Goal: Information Seeking & Learning: Learn about a topic

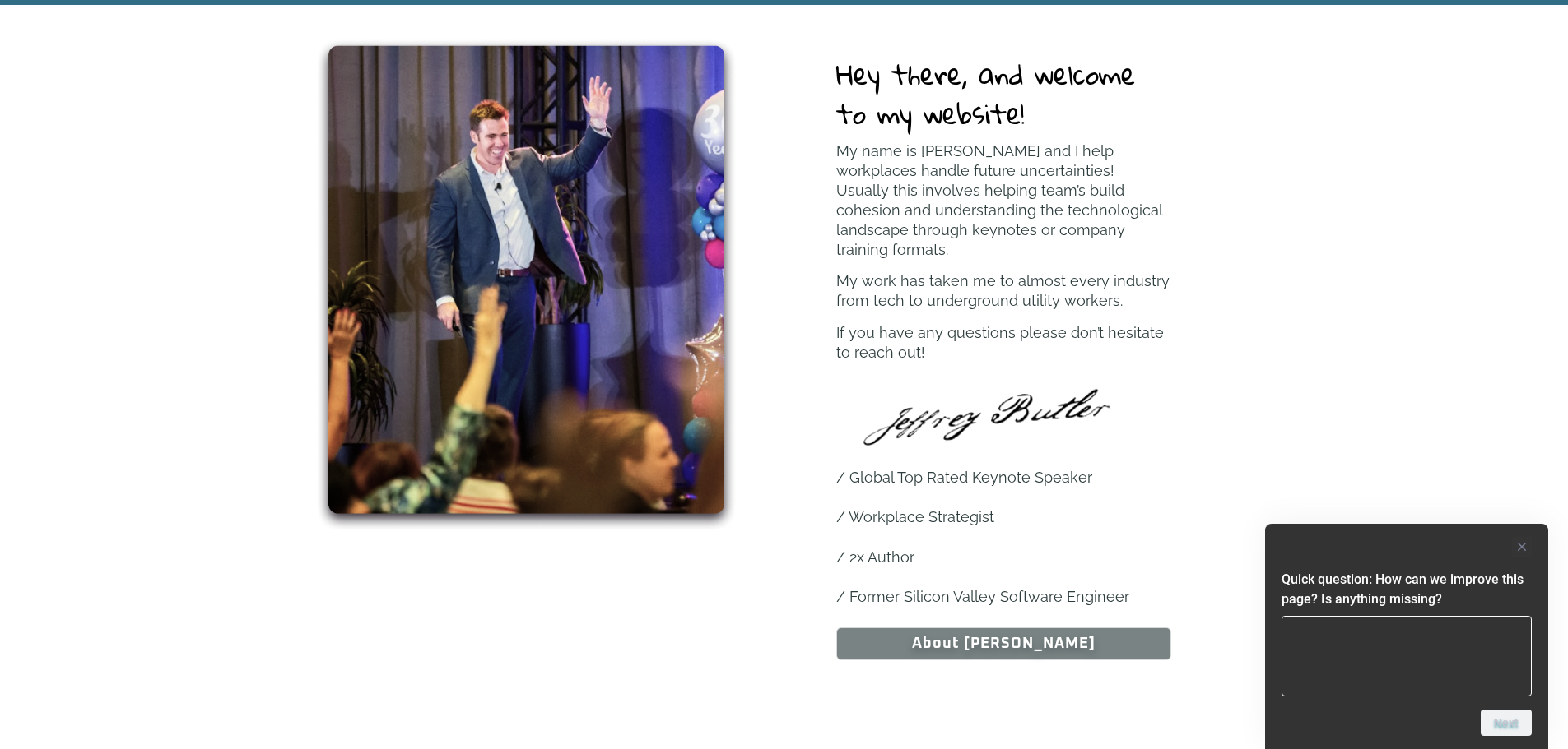
scroll to position [987, 0]
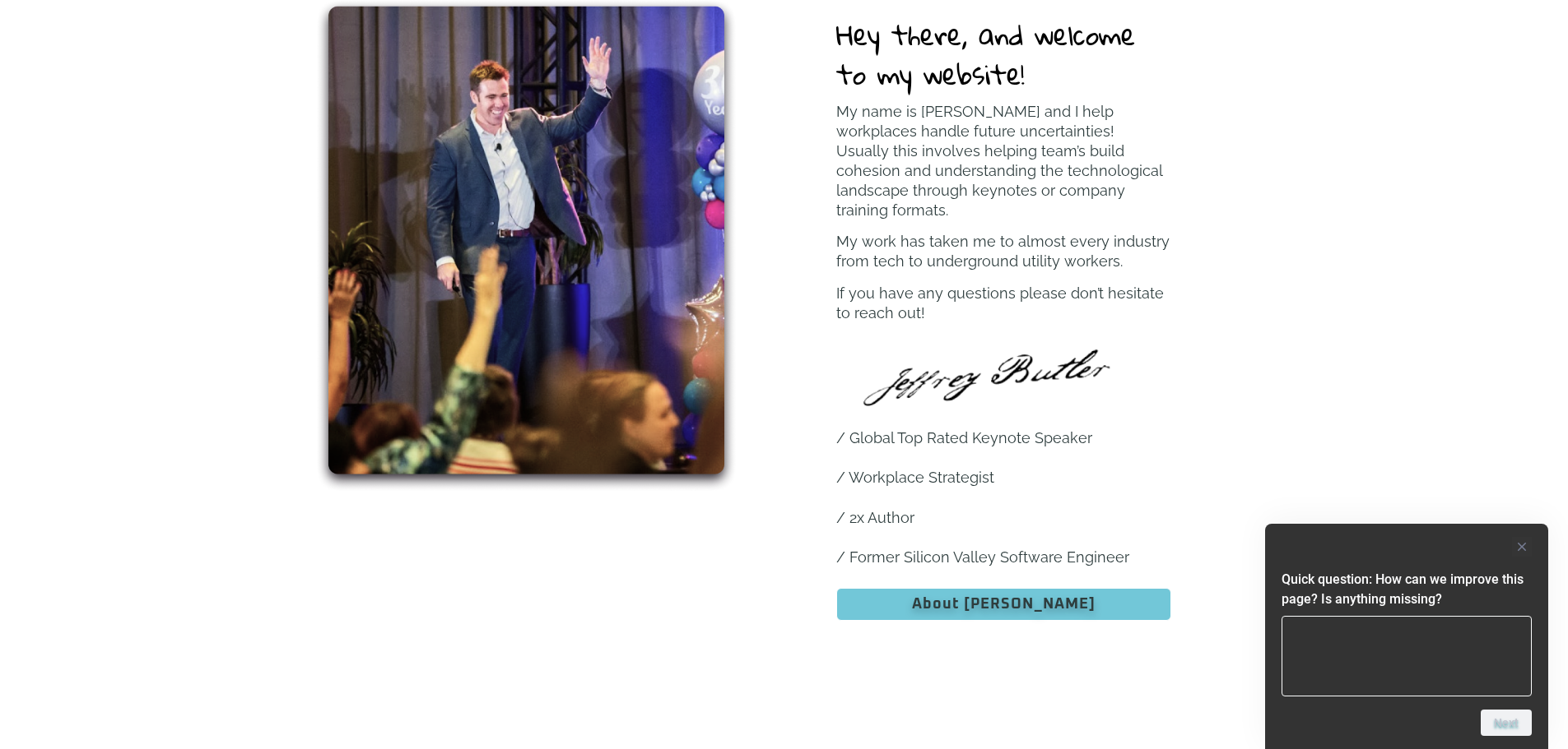
click at [1002, 597] on span "About [PERSON_NAME]" at bounding box center [1004, 604] width 183 height 15
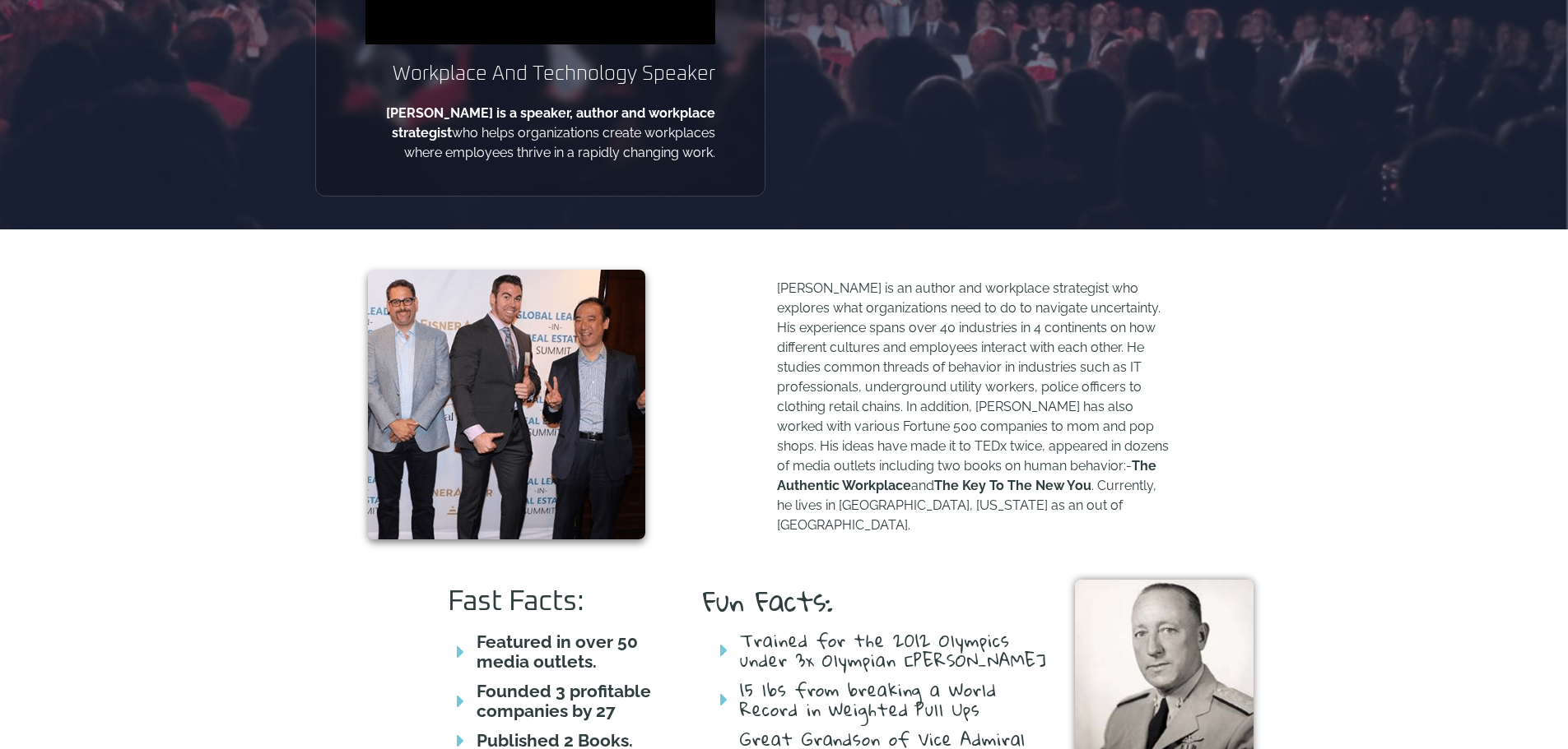
scroll to position [494, 0]
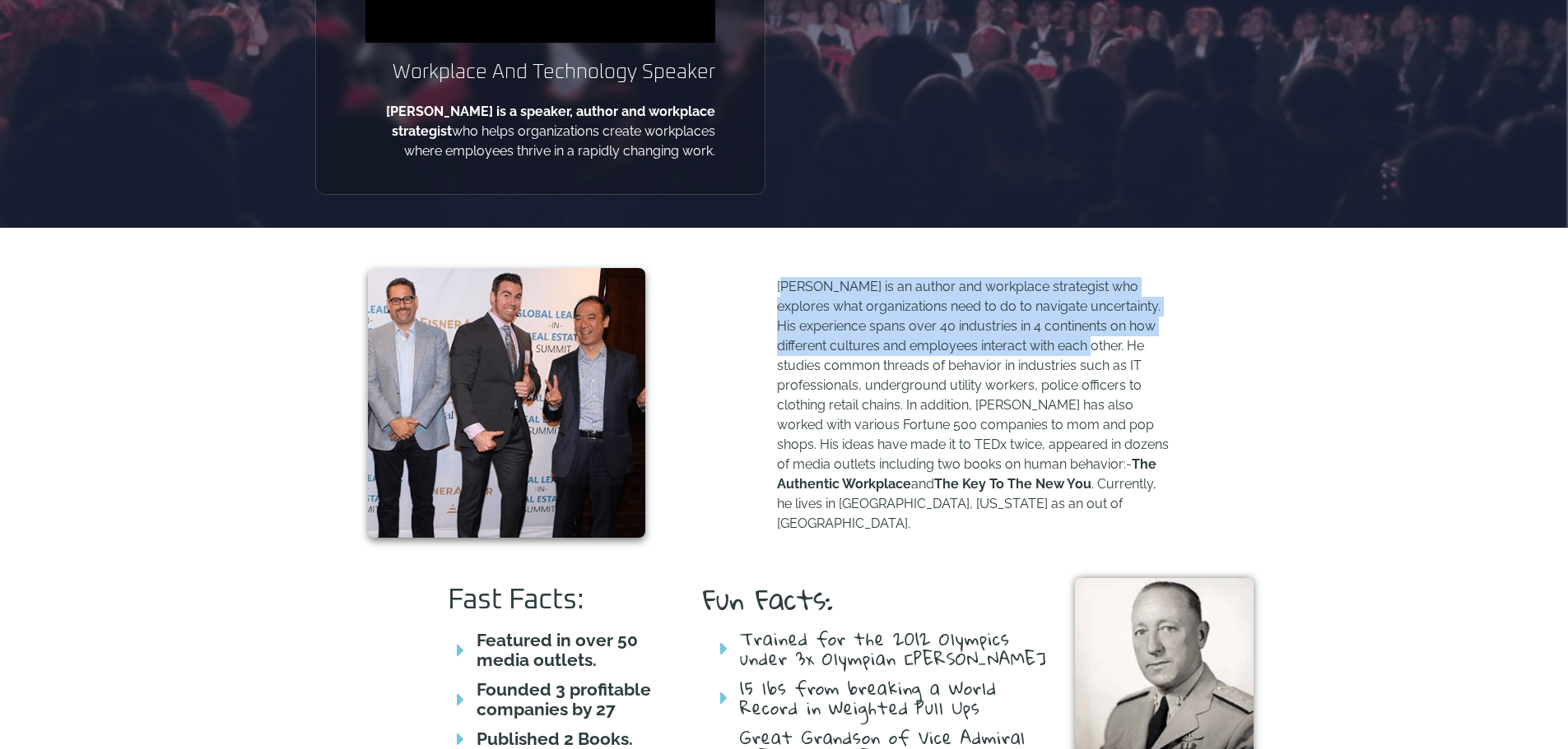
drag, startPoint x: 781, startPoint y: 285, endPoint x: 1103, endPoint y: 348, distance: 328.1
click at [1103, 348] on p "[PERSON_NAME] is an author and workplace strategist who explores what organizat…" at bounding box center [974, 405] width 394 height 256
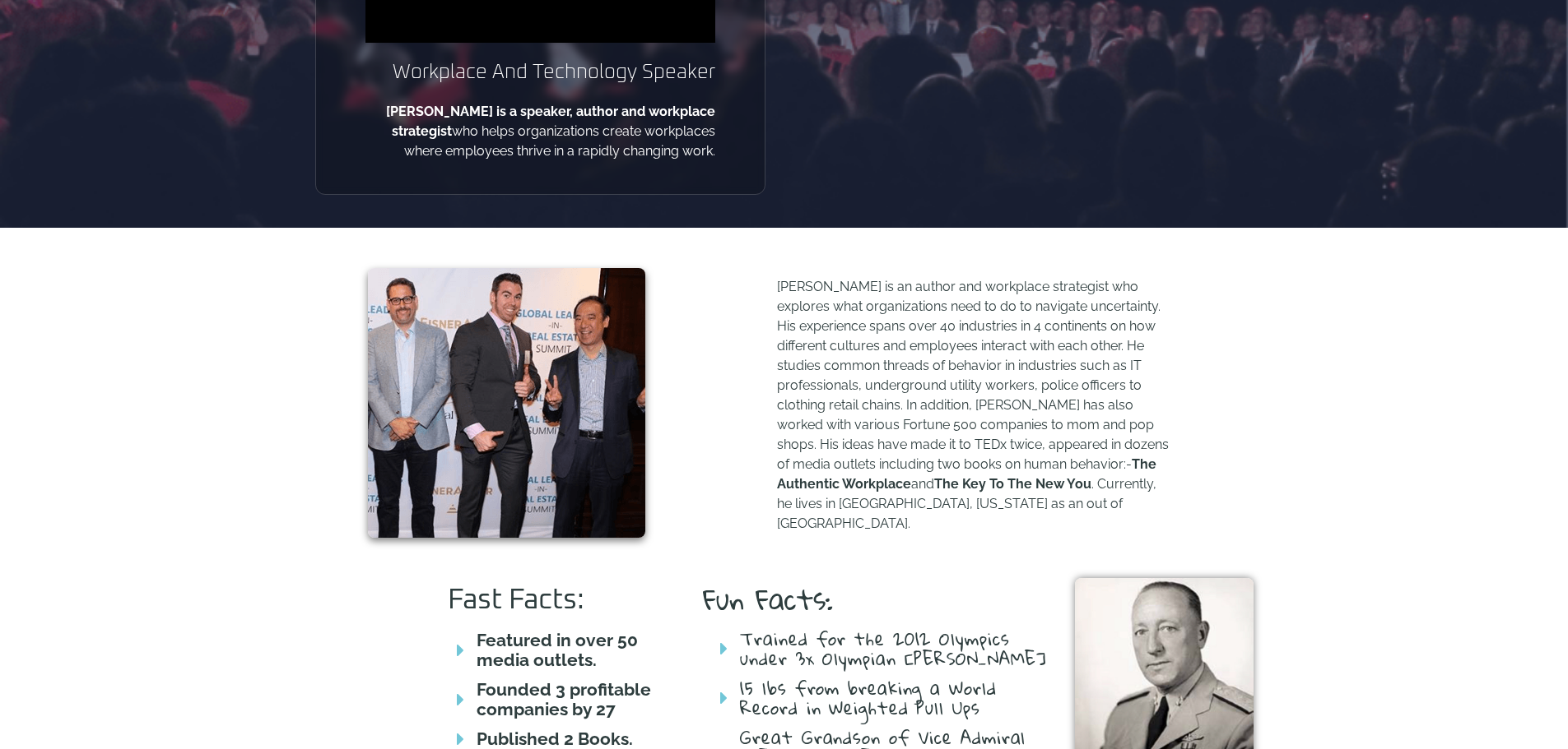
click at [965, 380] on p "[PERSON_NAME] is an author and workplace strategist who explores what organizat…" at bounding box center [974, 405] width 394 height 256
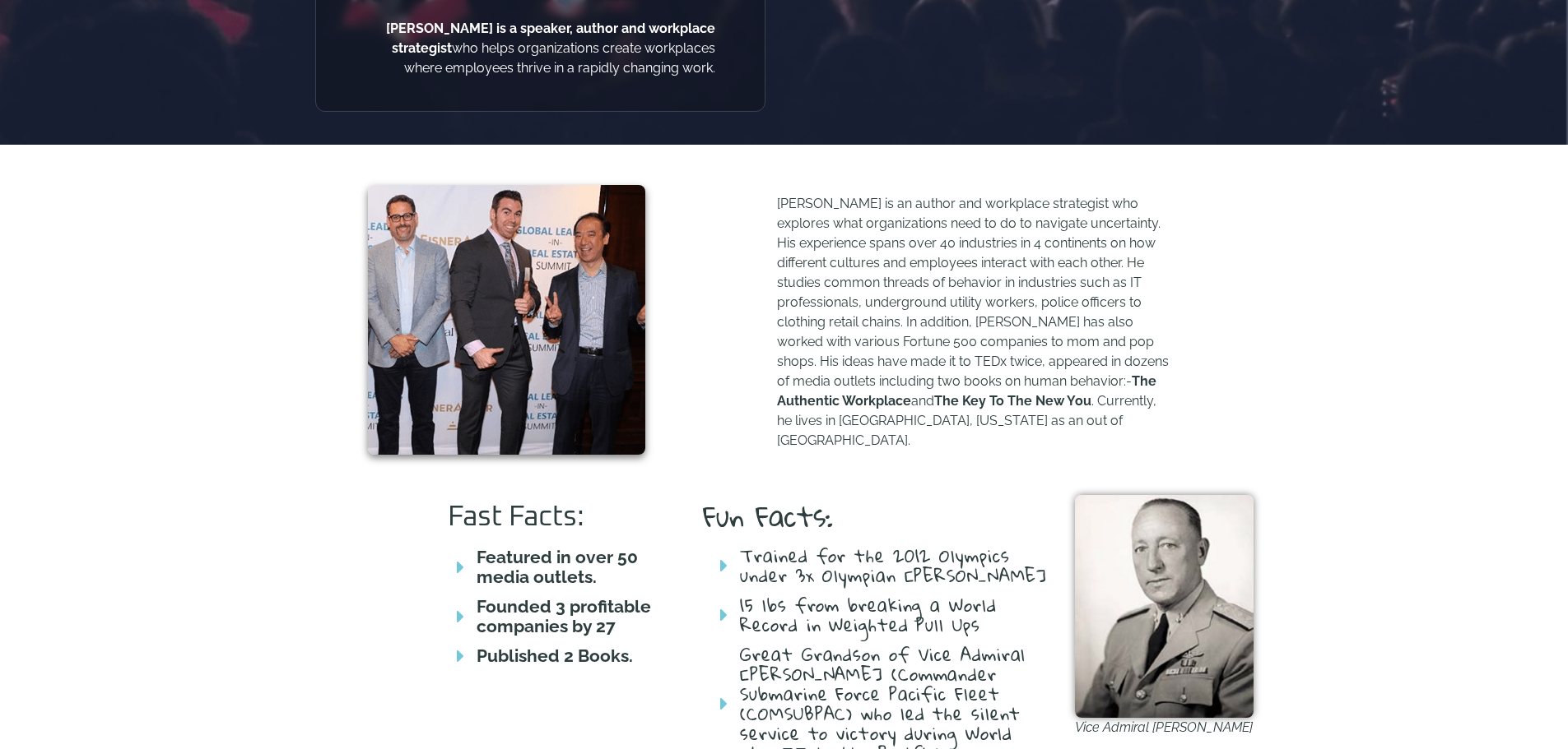
scroll to position [576, 0]
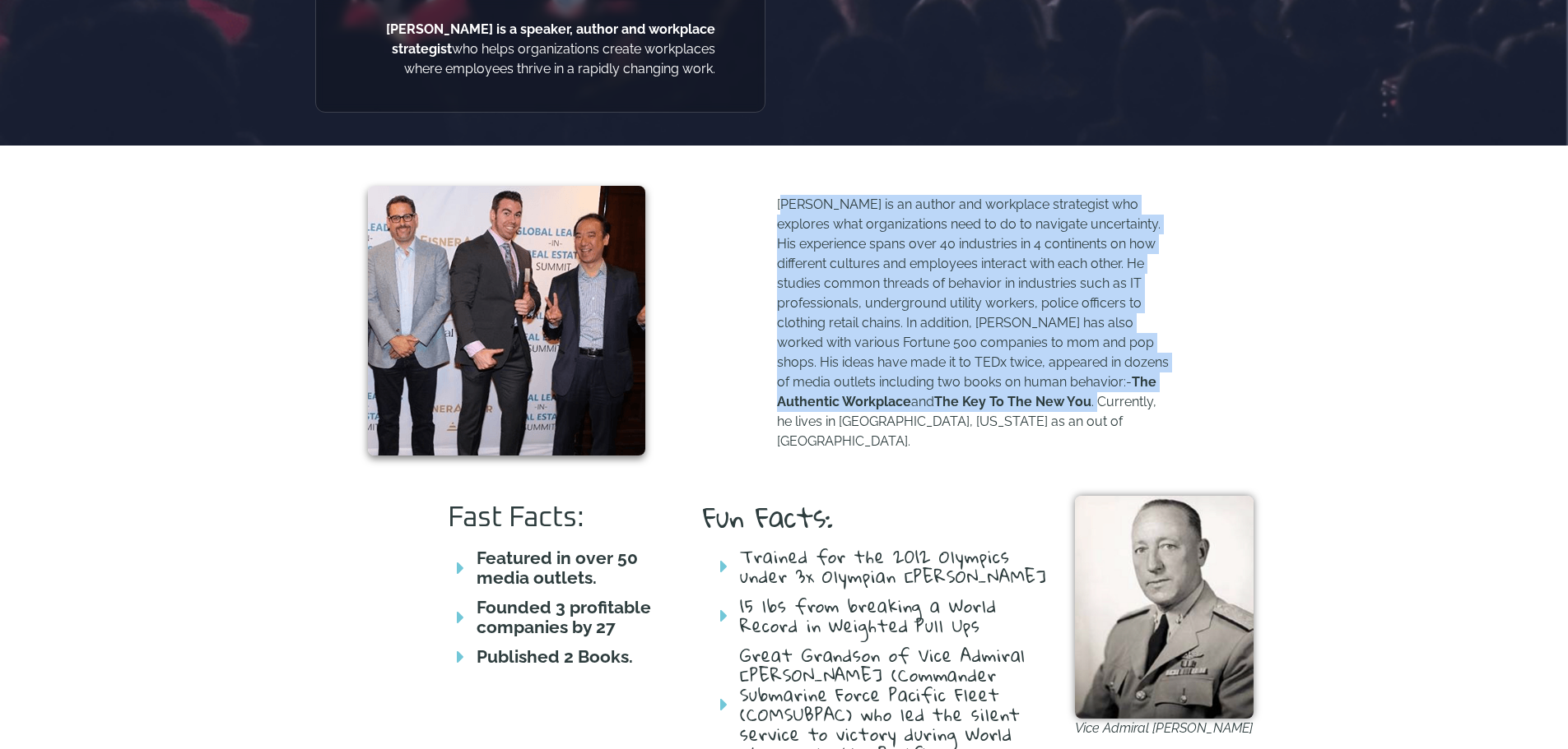
drag, startPoint x: 780, startPoint y: 204, endPoint x: 1026, endPoint y: 402, distance: 315.8
click at [1026, 402] on p "[PERSON_NAME] is an author and workplace strategist who explores what organizat…" at bounding box center [974, 323] width 394 height 256
click at [908, 286] on p "[PERSON_NAME] is an author and workplace strategist who explores what organizat…" at bounding box center [974, 323] width 394 height 256
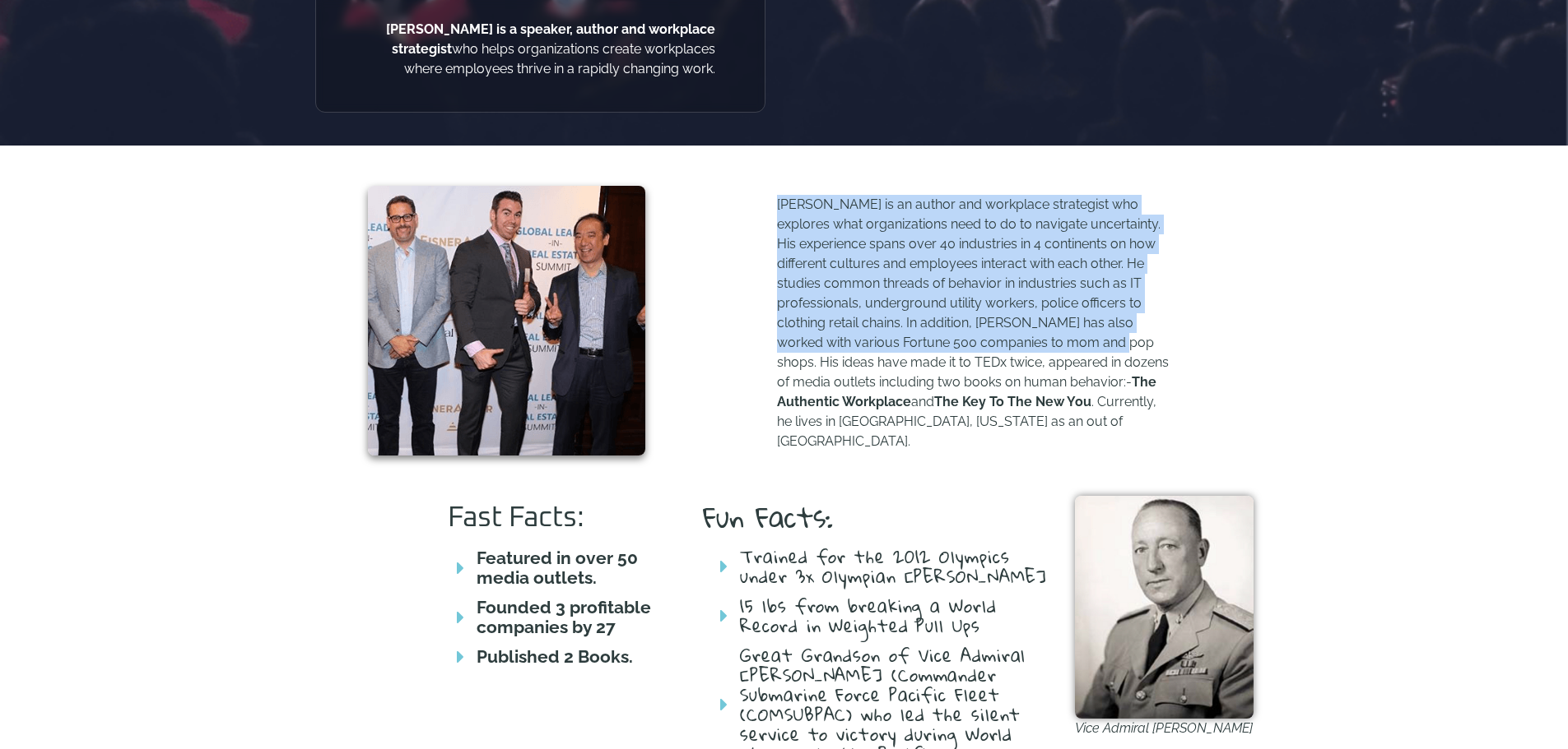
drag, startPoint x: 777, startPoint y: 208, endPoint x: 1120, endPoint y: 343, distance: 368.6
click at [1120, 343] on p "[PERSON_NAME] is an author and workplace strategist who explores what organizat…" at bounding box center [974, 323] width 394 height 256
copy p "[PERSON_NAME] is an author and workplace strategist who explores what organizat…"
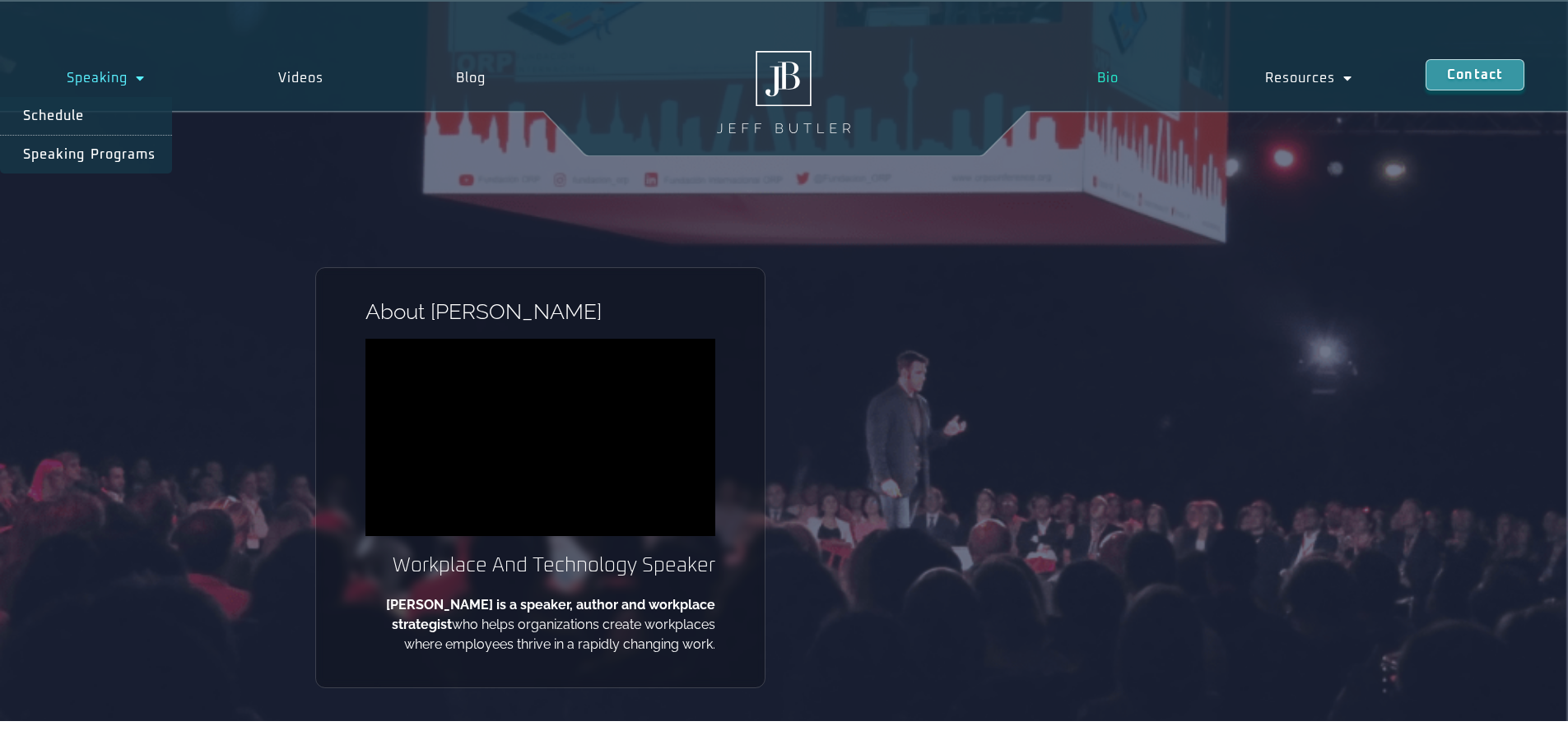
click at [798, 88] on img at bounding box center [783, 92] width 133 height 82
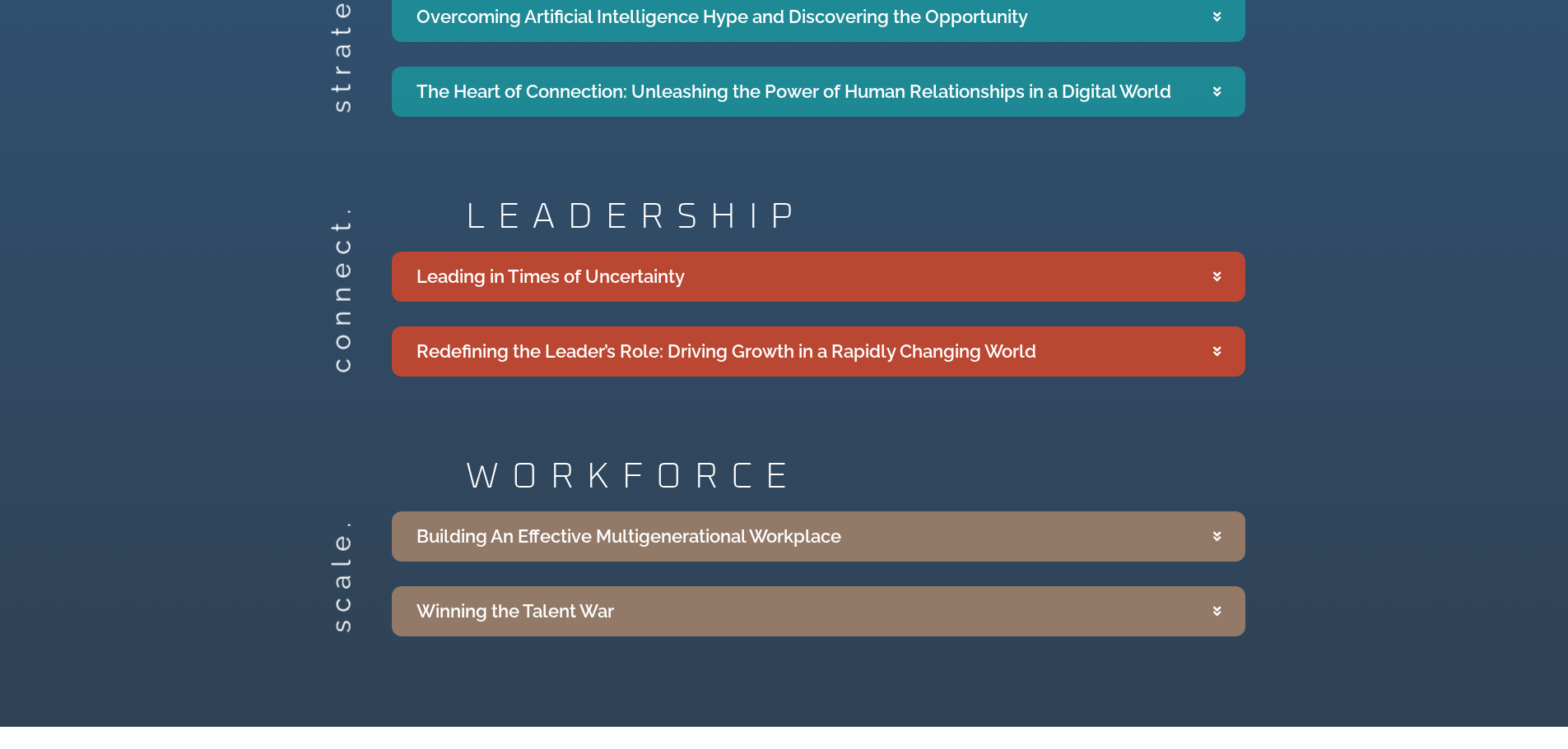
scroll to position [3208, 0]
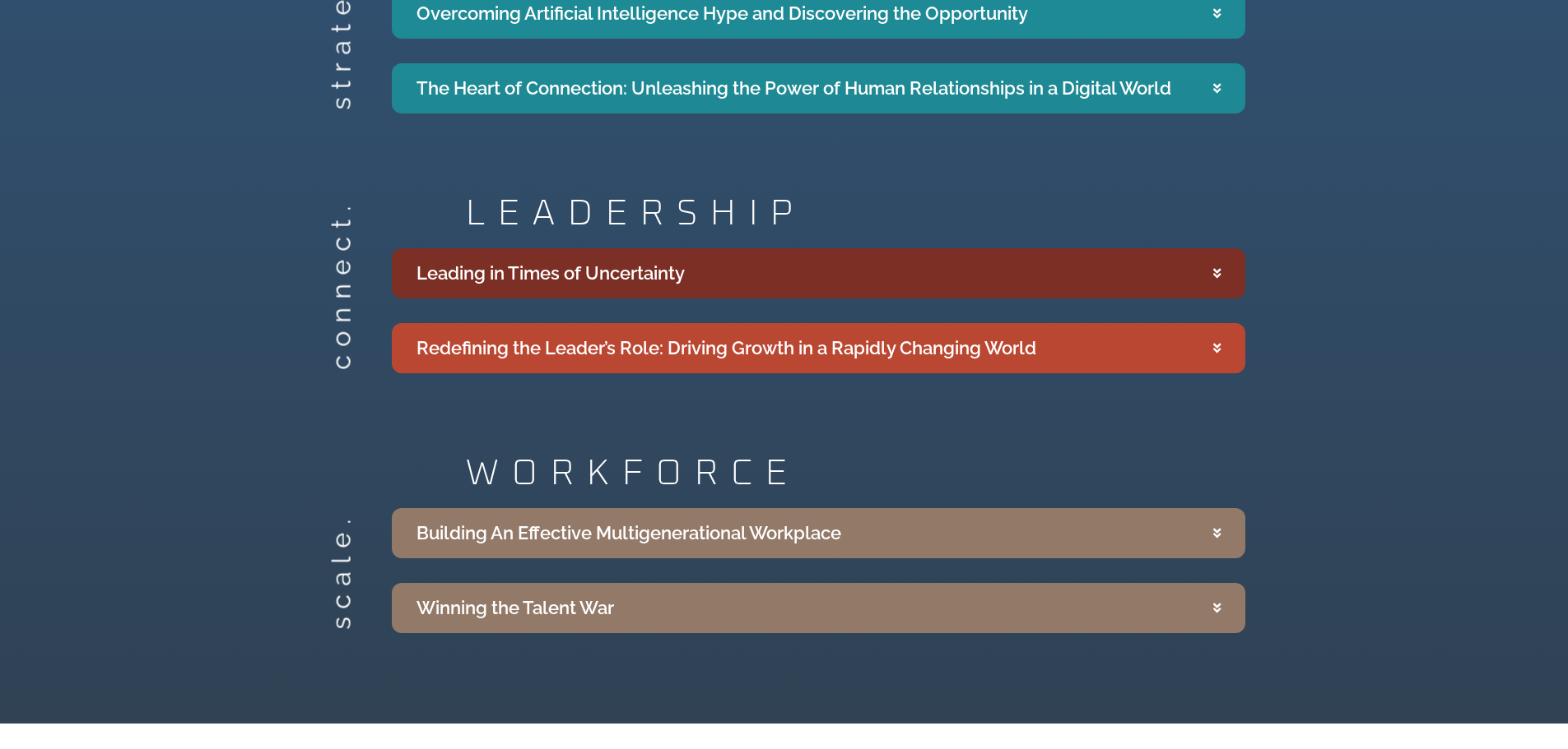
click at [724, 248] on summary "Leading in Times of Uncertainty" at bounding box center [819, 273] width 854 height 50
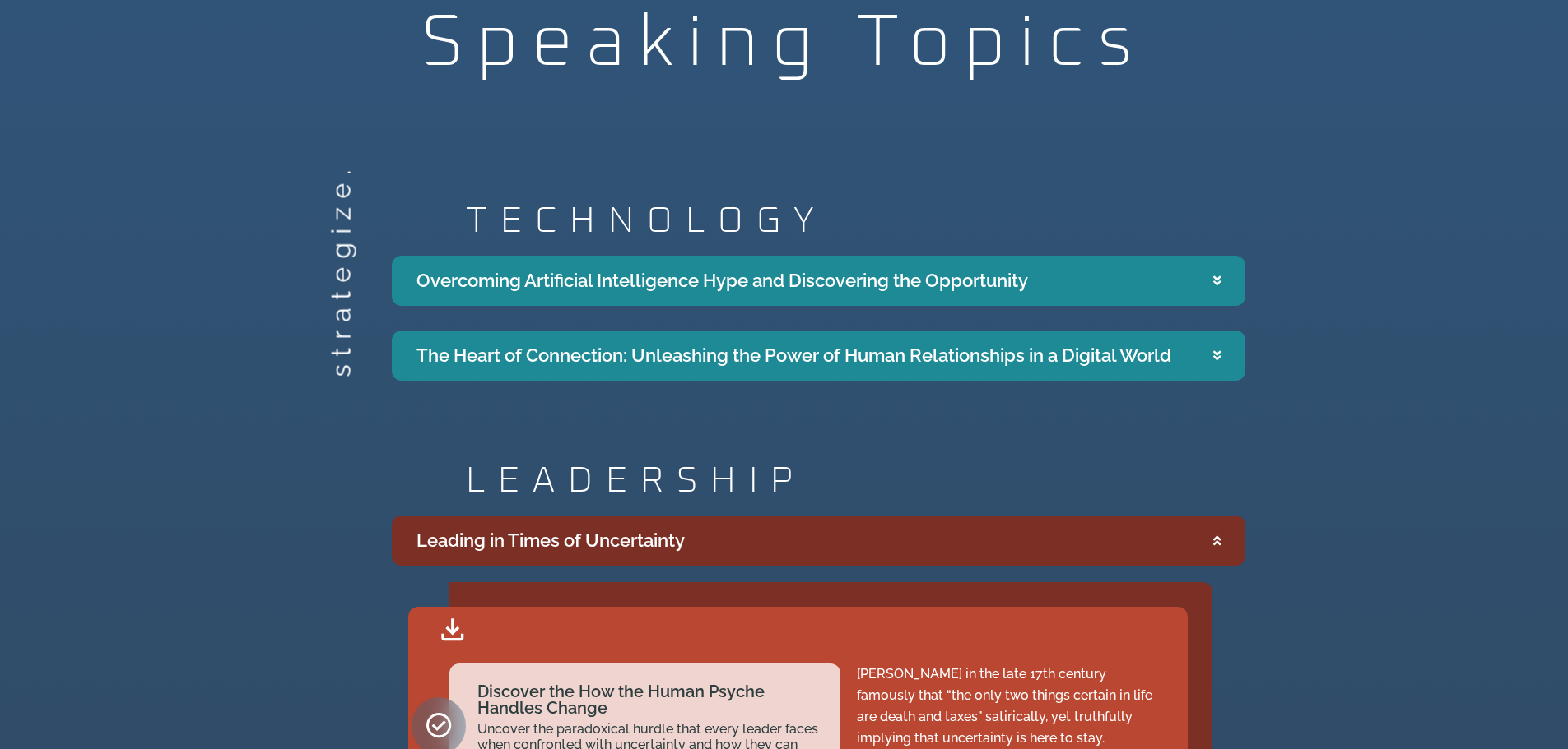
scroll to position [2714, 0]
